Goal: Task Accomplishment & Management: Use online tool/utility

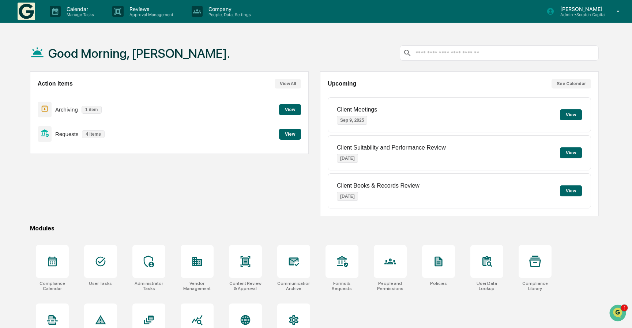
click at [288, 134] on button "View" at bounding box center [290, 134] width 22 height 11
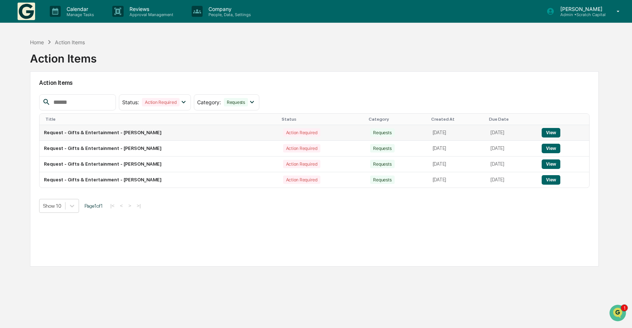
click at [283, 132] on div "Action Required" at bounding box center [301, 132] width 37 height 8
click at [544, 128] on td "View" at bounding box center [564, 133] width 52 height 16
click at [549, 130] on button "View" at bounding box center [551, 133] width 19 height 10
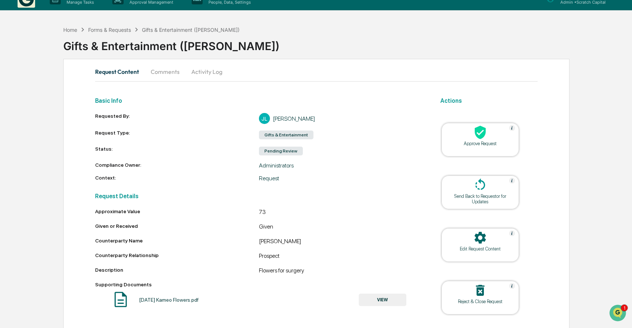
scroll to position [16, 0]
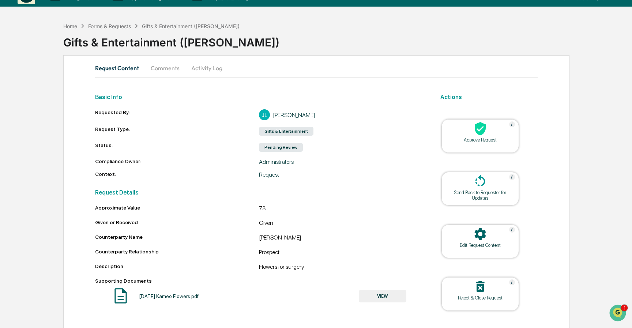
click at [467, 144] on div "Approve Request" at bounding box center [481, 136] width 78 height 34
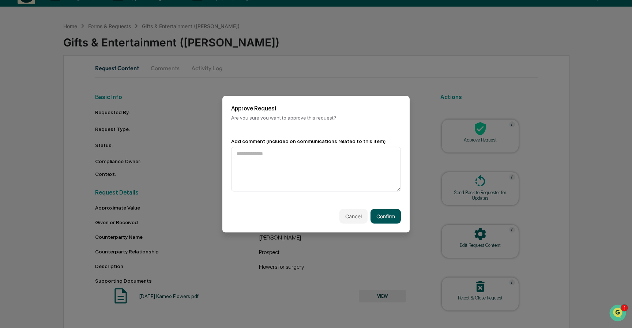
click at [390, 221] on button "Confirm" at bounding box center [386, 216] width 30 height 15
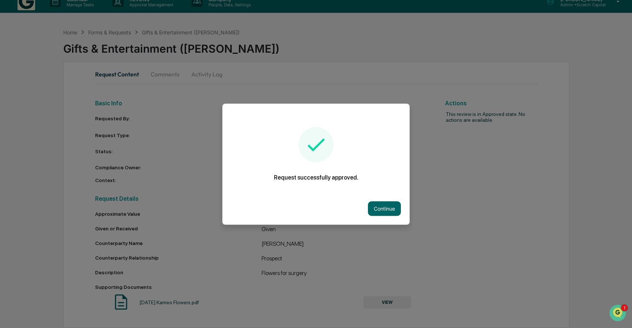
scroll to position [11, 0]
click at [389, 212] on button "Continue" at bounding box center [384, 208] width 33 height 15
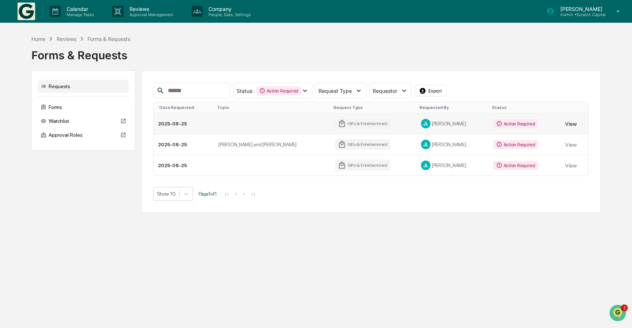
click at [567, 122] on button "View" at bounding box center [571, 123] width 12 height 15
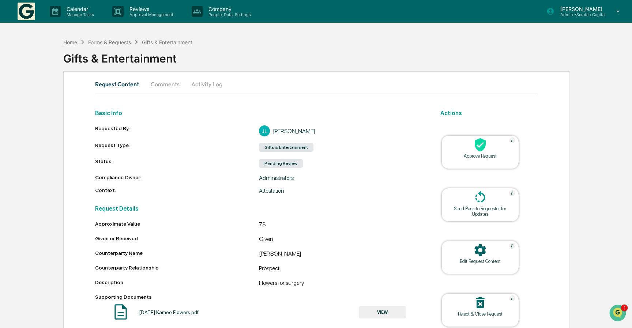
click at [467, 153] on div "Approve Request" at bounding box center [480, 155] width 66 height 5
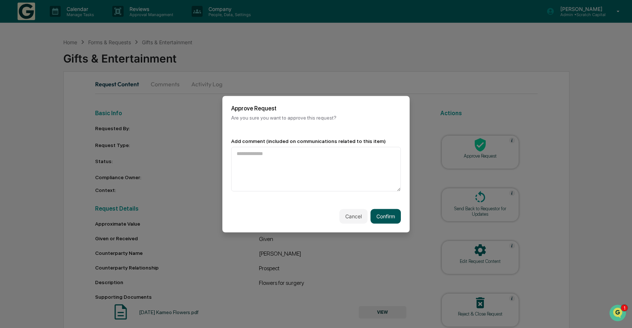
click at [389, 213] on button "Confirm" at bounding box center [386, 216] width 30 height 15
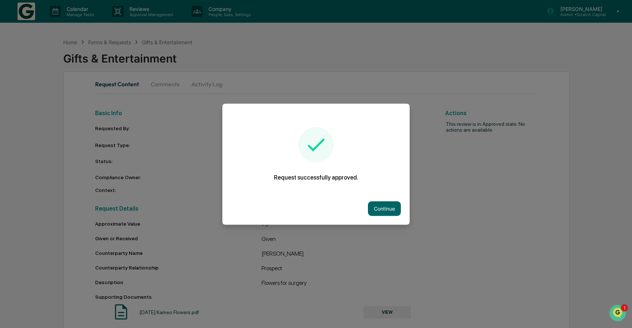
click at [389, 213] on button "Continue" at bounding box center [384, 208] width 33 height 15
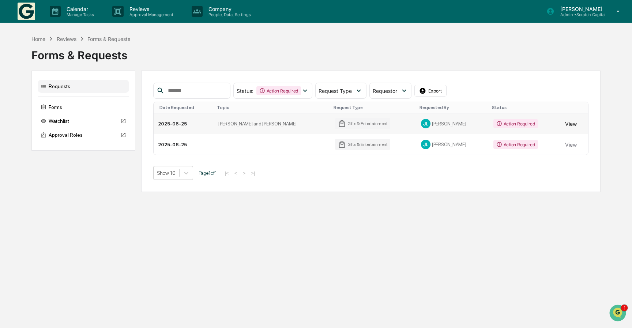
click at [567, 124] on button "View" at bounding box center [571, 123] width 12 height 15
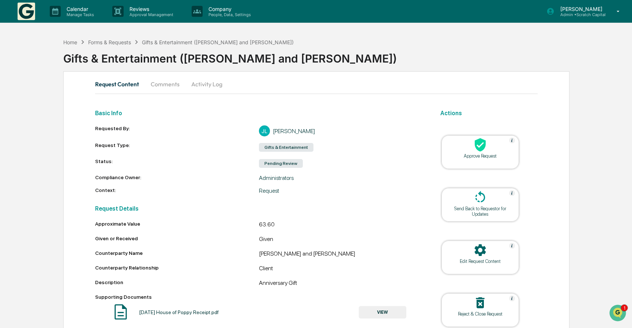
click at [490, 154] on div "Approve Request" at bounding box center [480, 155] width 66 height 5
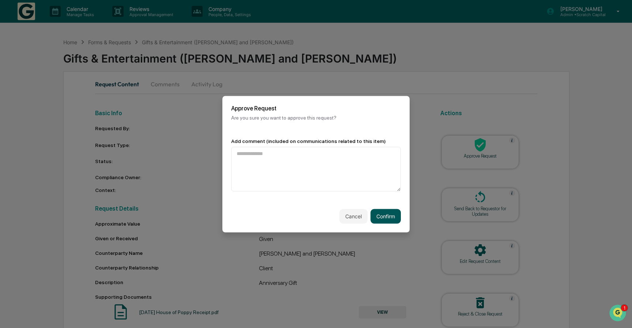
click at [381, 214] on button "Confirm" at bounding box center [386, 216] width 30 height 15
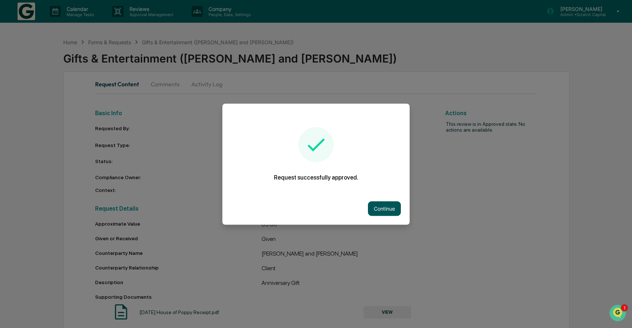
click at [391, 209] on button "Continue" at bounding box center [384, 208] width 33 height 15
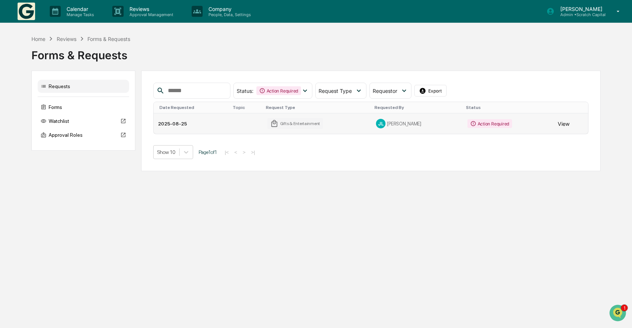
click at [563, 123] on button "View" at bounding box center [564, 123] width 12 height 15
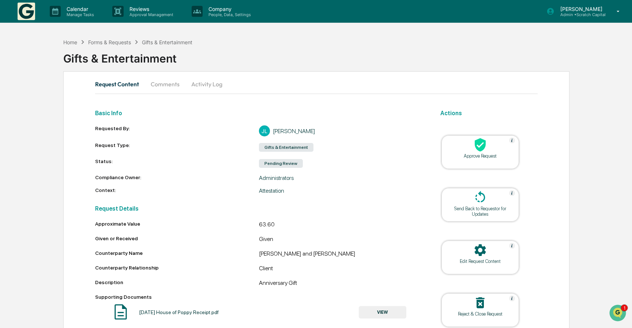
click at [475, 160] on div "Approve Request" at bounding box center [481, 152] width 78 height 34
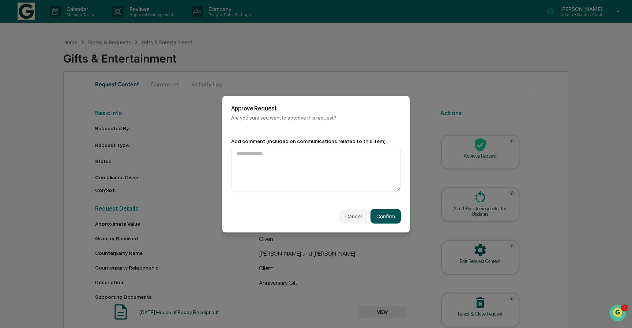
click at [386, 217] on button "Confirm" at bounding box center [386, 216] width 30 height 15
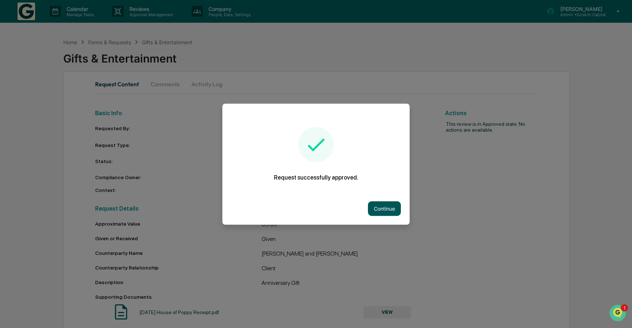
click at [378, 206] on button "Continue" at bounding box center [384, 208] width 33 height 15
